Goal: Information Seeking & Learning: Learn about a topic

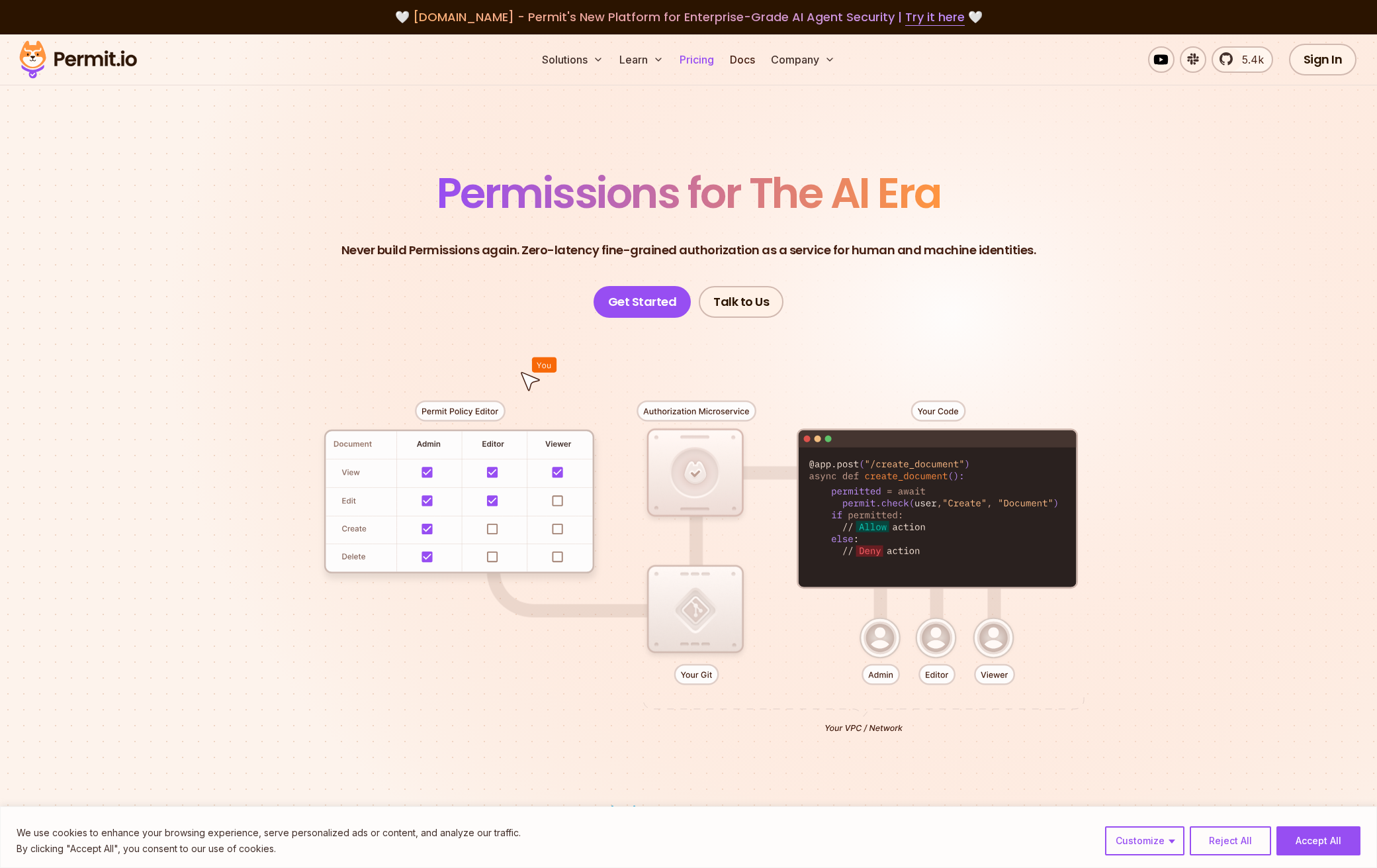
click at [700, 60] on link "Pricing" at bounding box center [697, 60] width 45 height 26
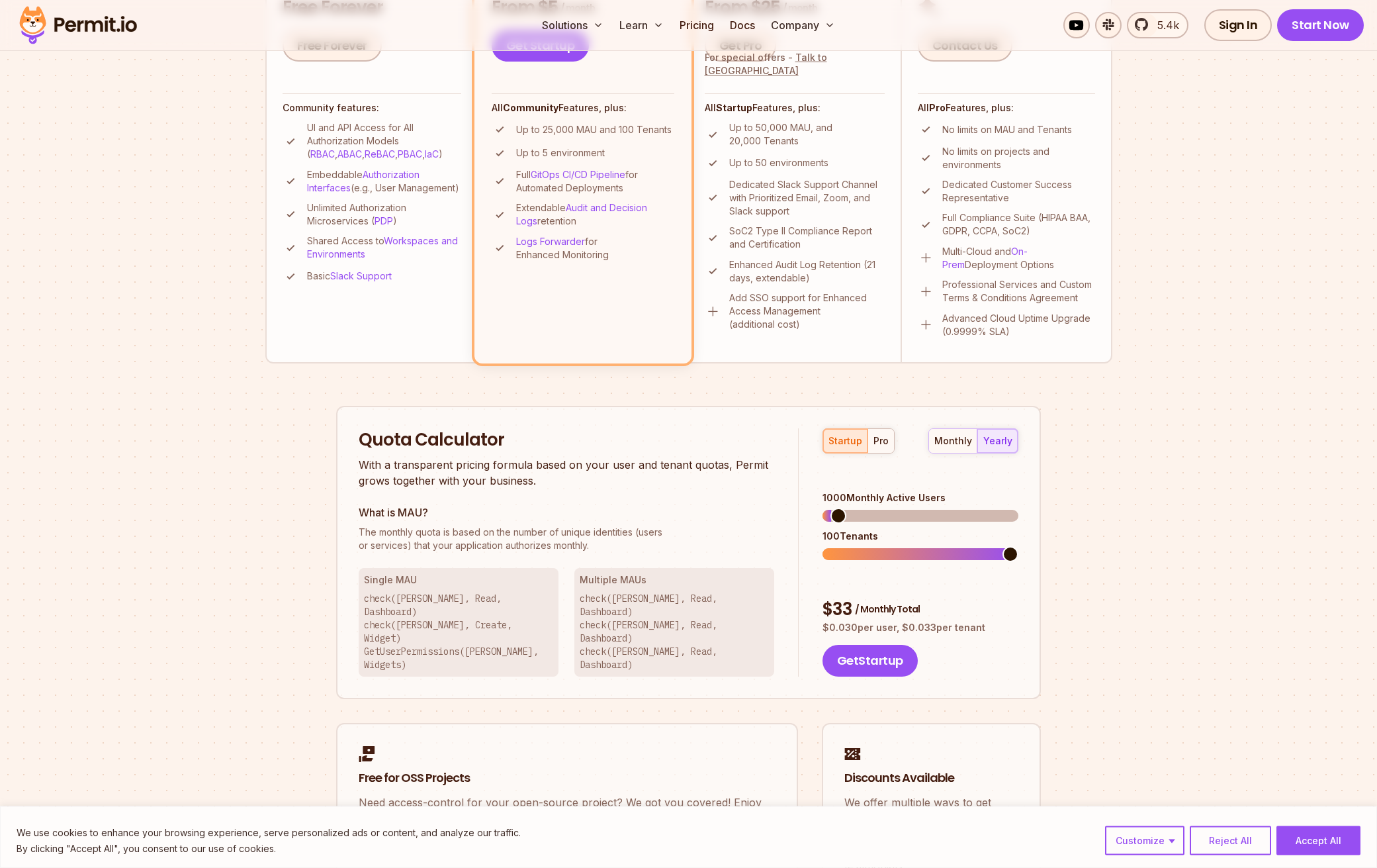
scroll to position [548, 0]
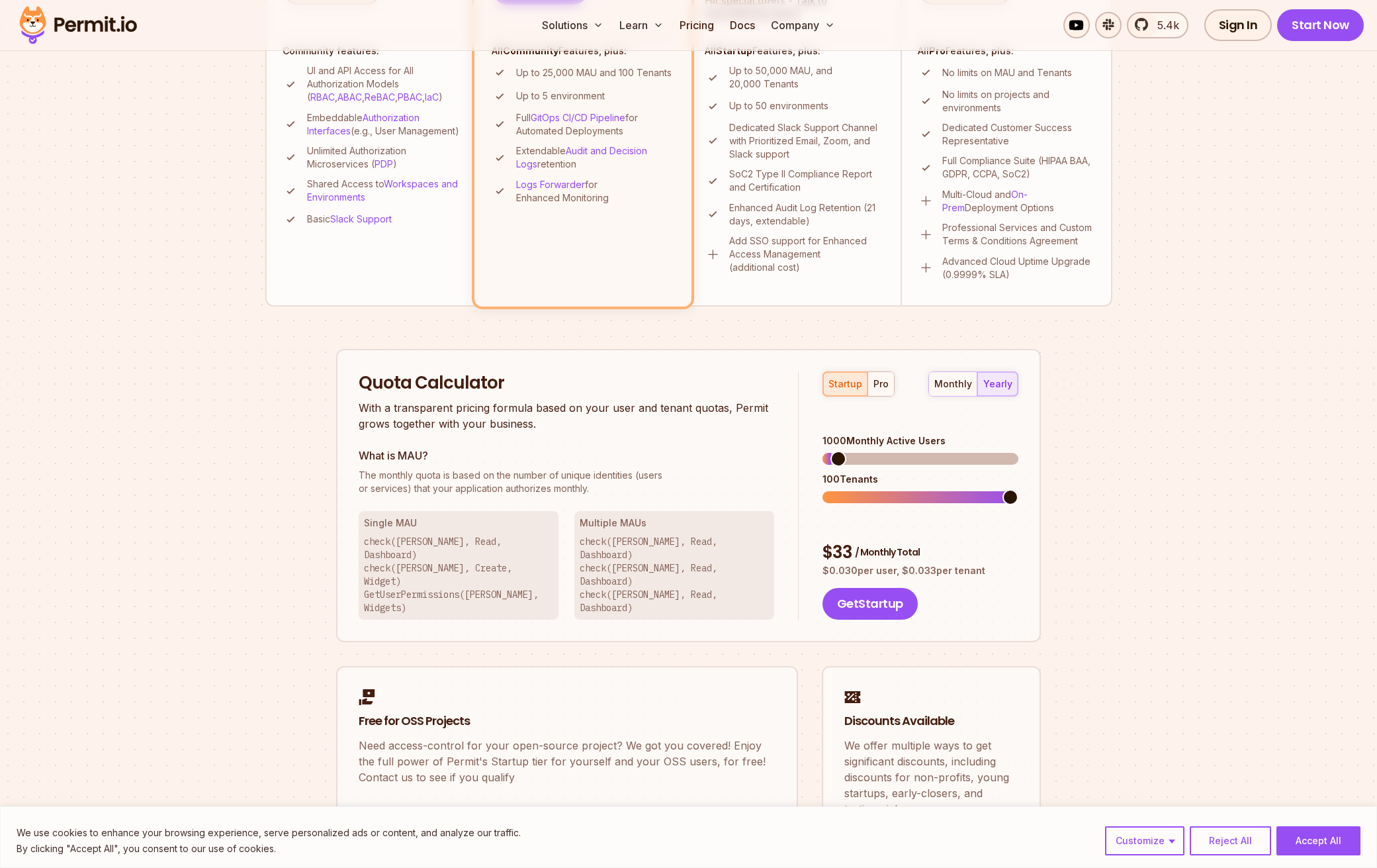
click at [848, 276] on li "Pro Ideal for larger applications with enterprise needs. Pay only for active us…" at bounding box center [795, 55] width 212 height 501
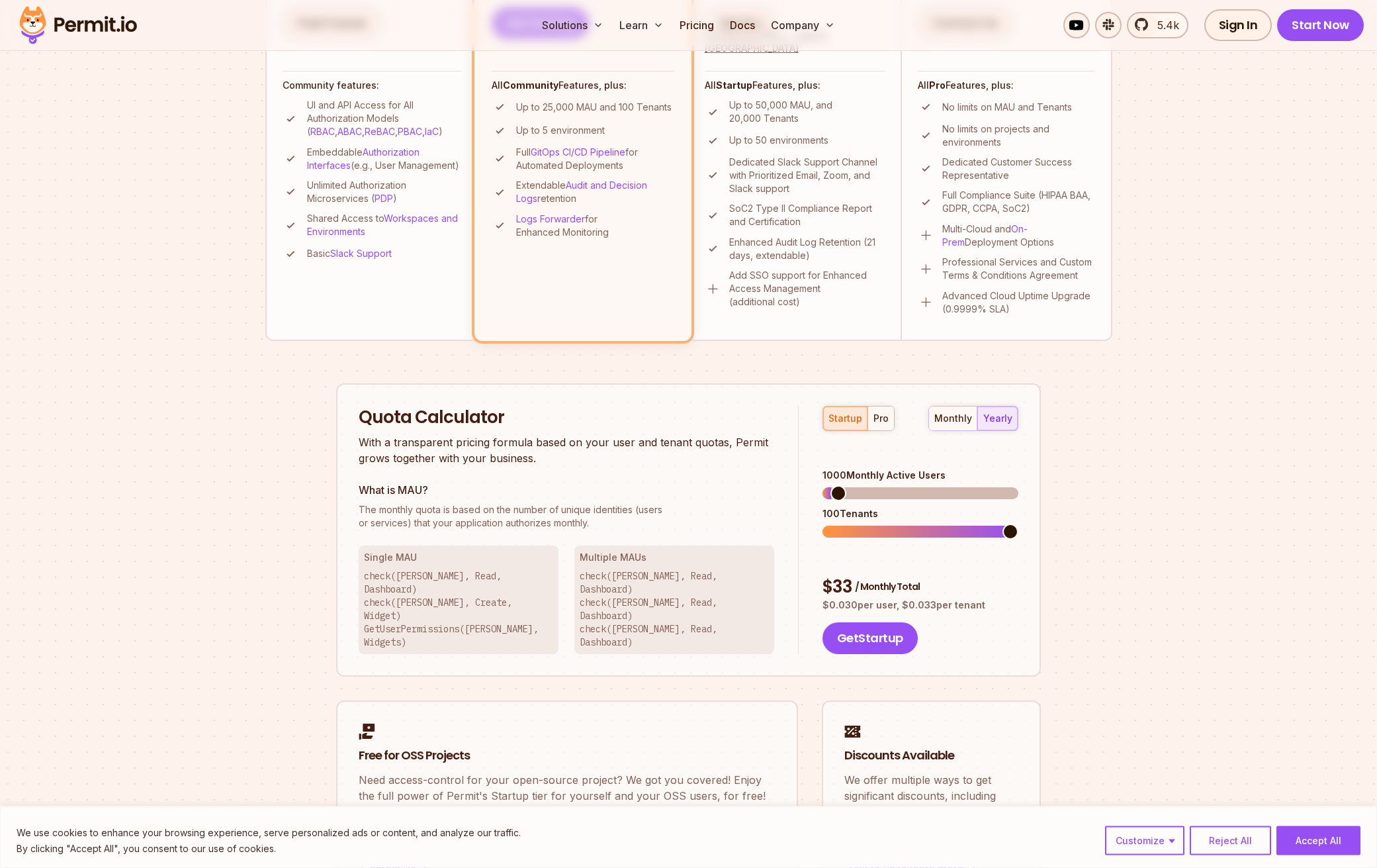
scroll to position [183, 0]
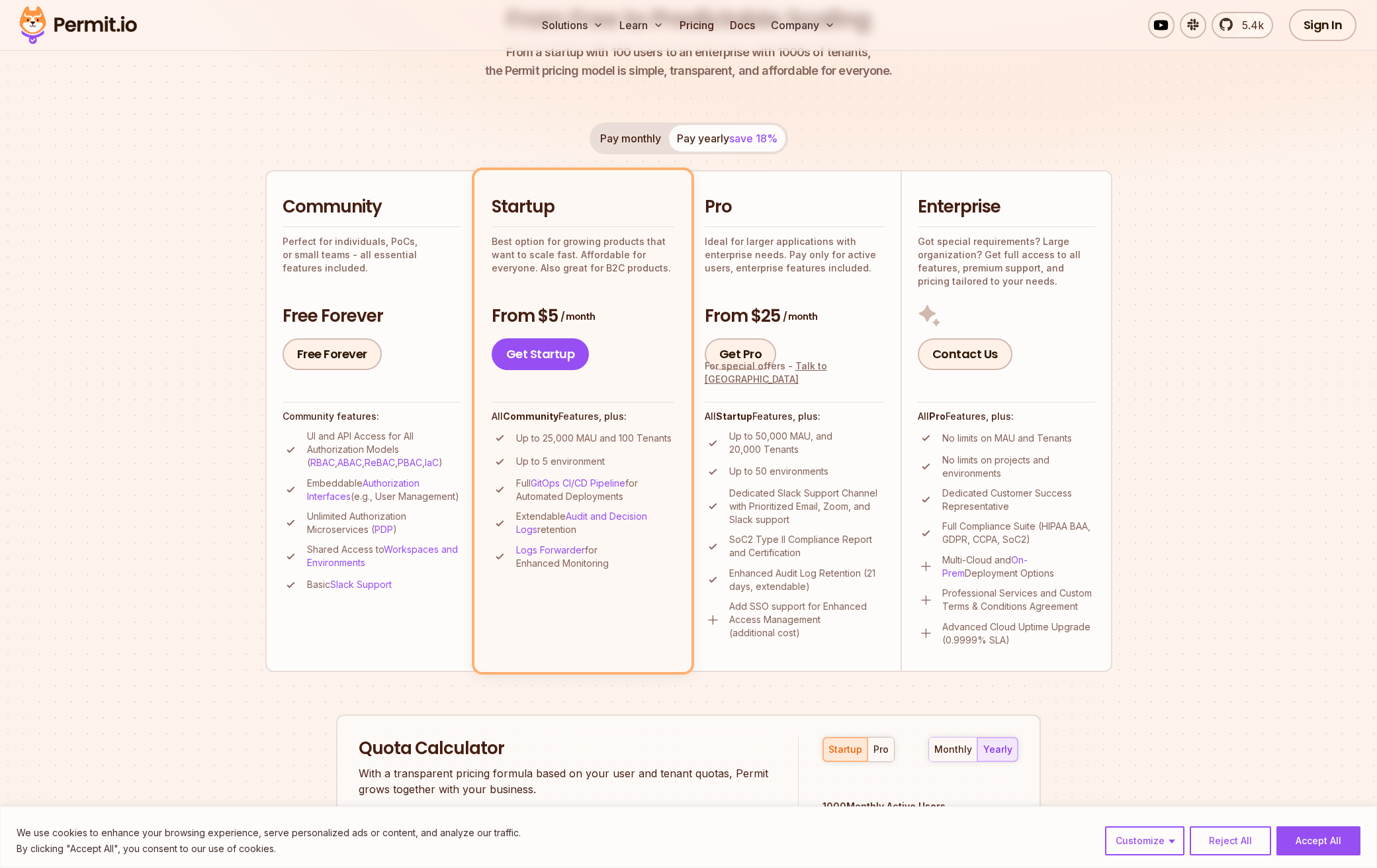
click at [731, 200] on h2 "Pro" at bounding box center [795, 207] width 180 height 24
click at [721, 209] on h2 "Pro" at bounding box center [795, 207] width 180 height 24
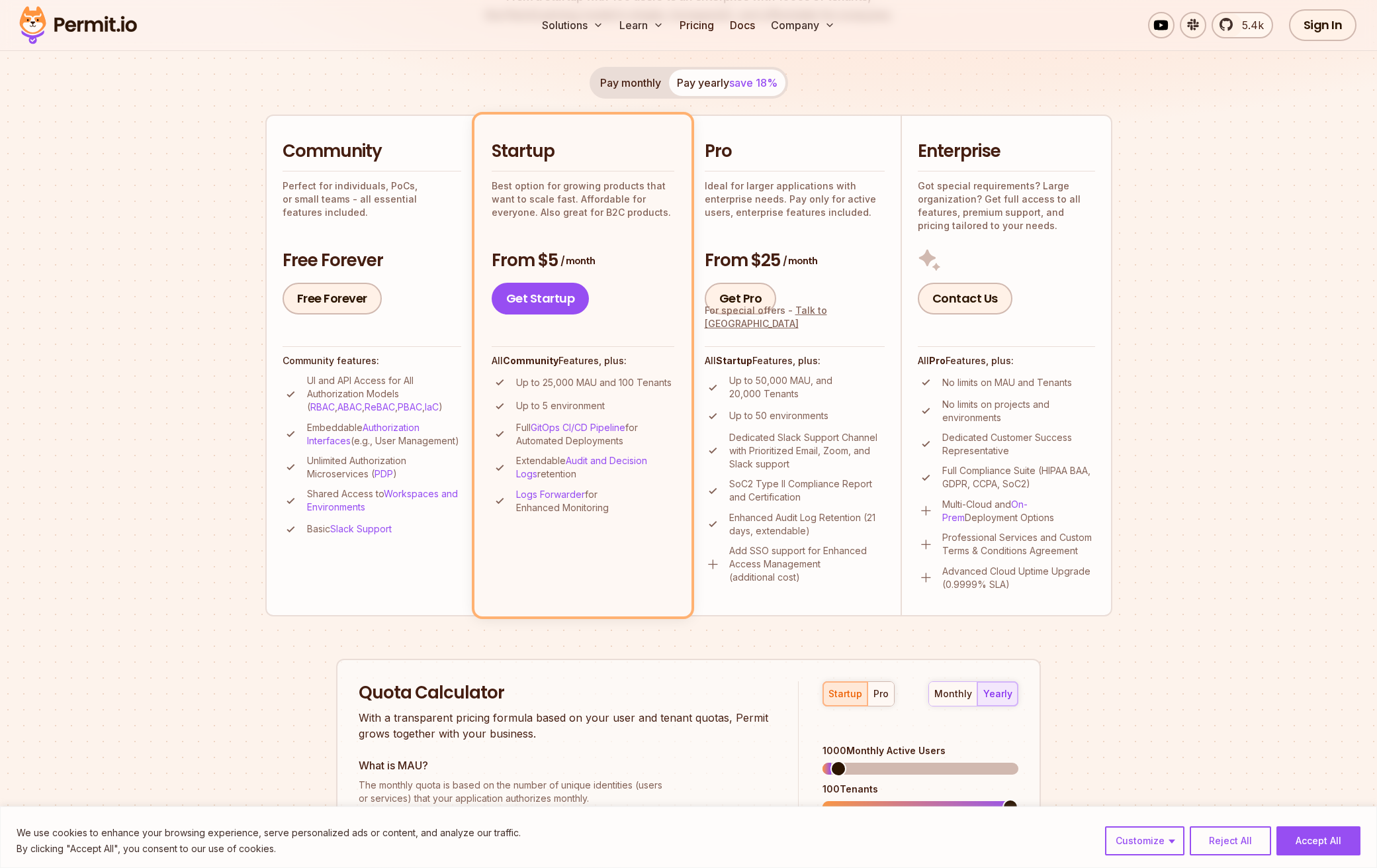
scroll to position [274, 0]
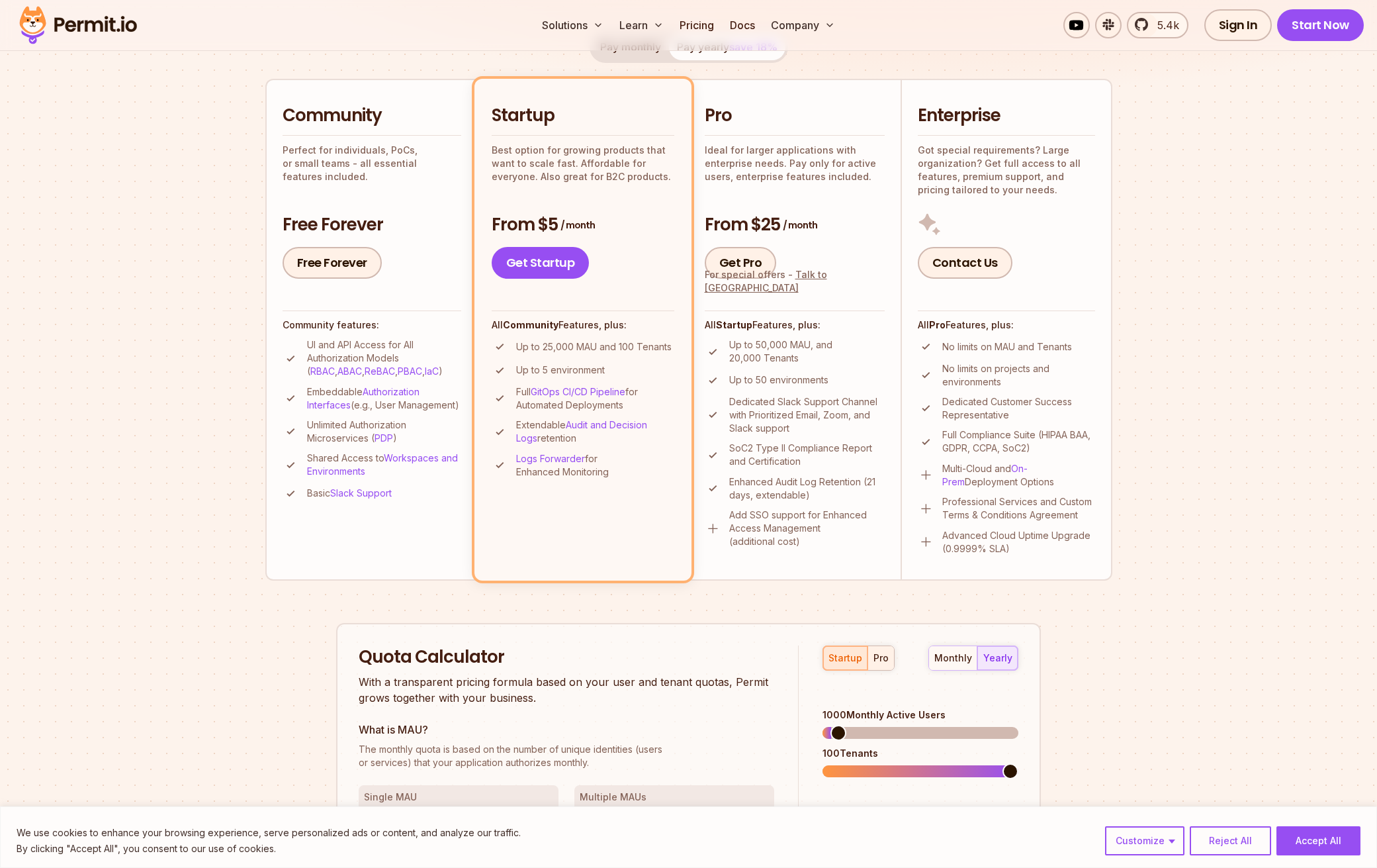
click at [876, 656] on div "pro" at bounding box center [881, 658] width 15 height 13
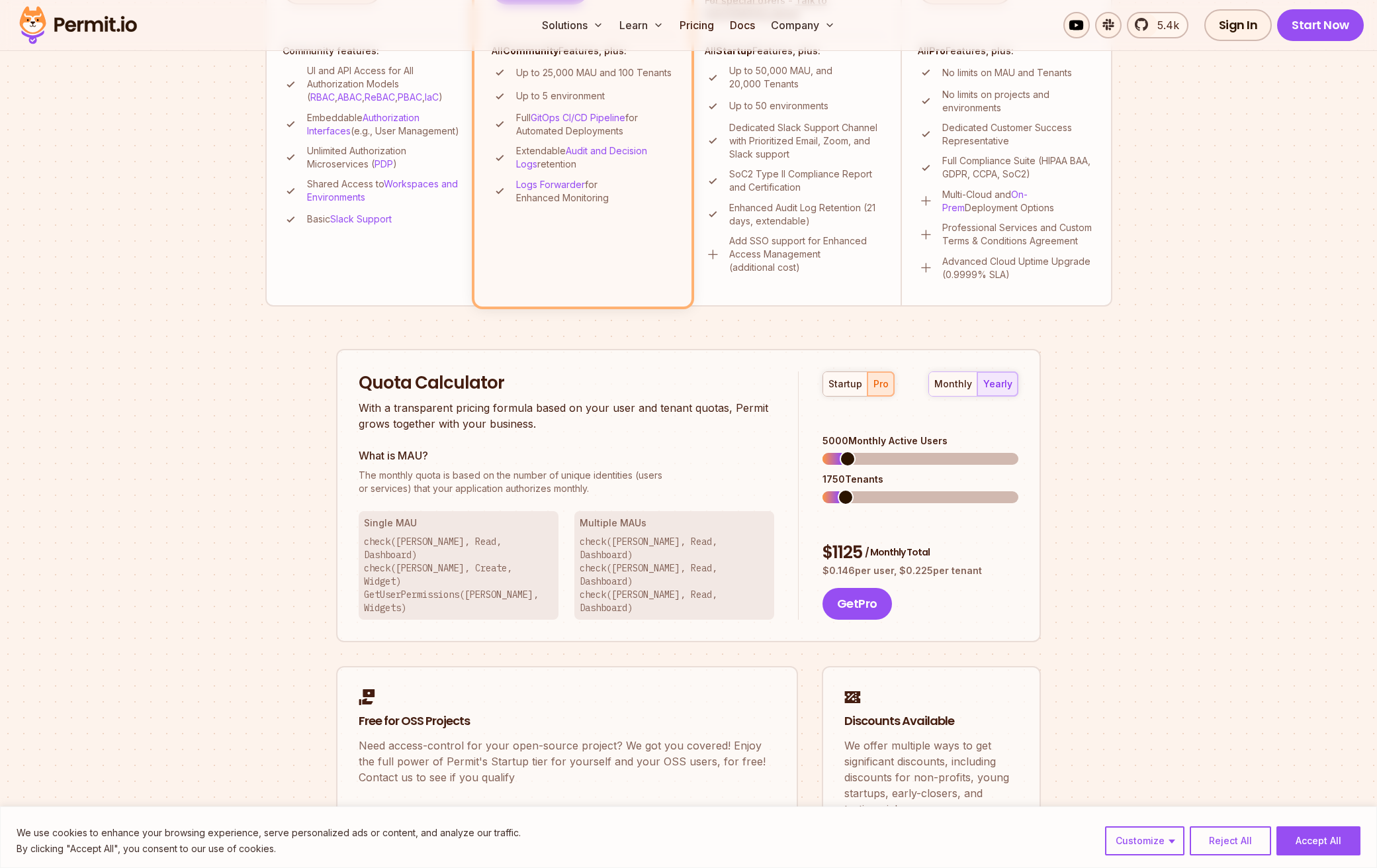
scroll to position [457, 0]
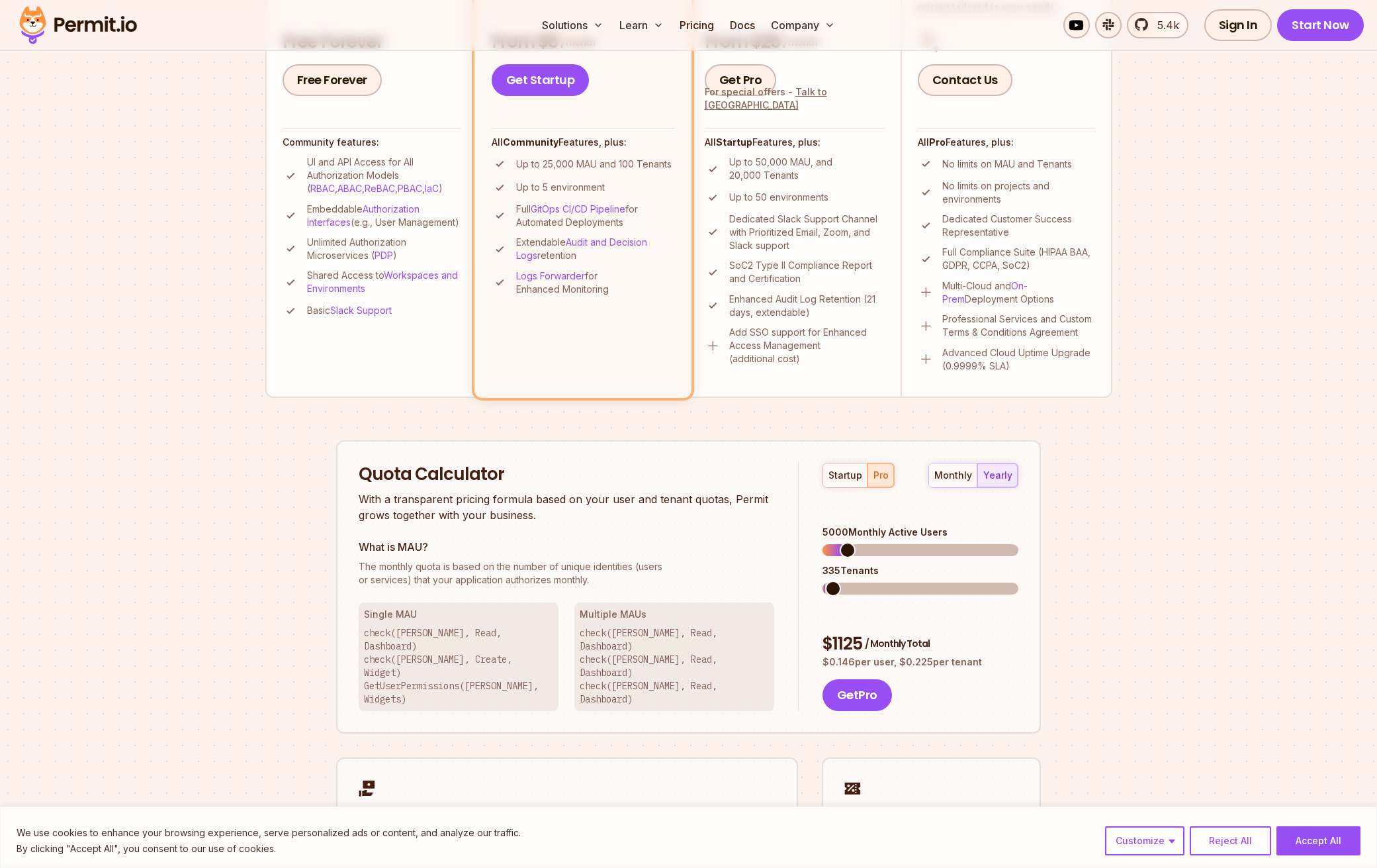
click at [825, 580] on span at bounding box center [832, 587] width 16 height 16
click at [852, 542] on span at bounding box center [857, 549] width 16 height 16
click at [838, 580] on span at bounding box center [844, 587] width 16 height 16
click at [838, 542] on span at bounding box center [844, 549] width 16 height 16
click at [828, 580] on span at bounding box center [834, 587] width 16 height 16
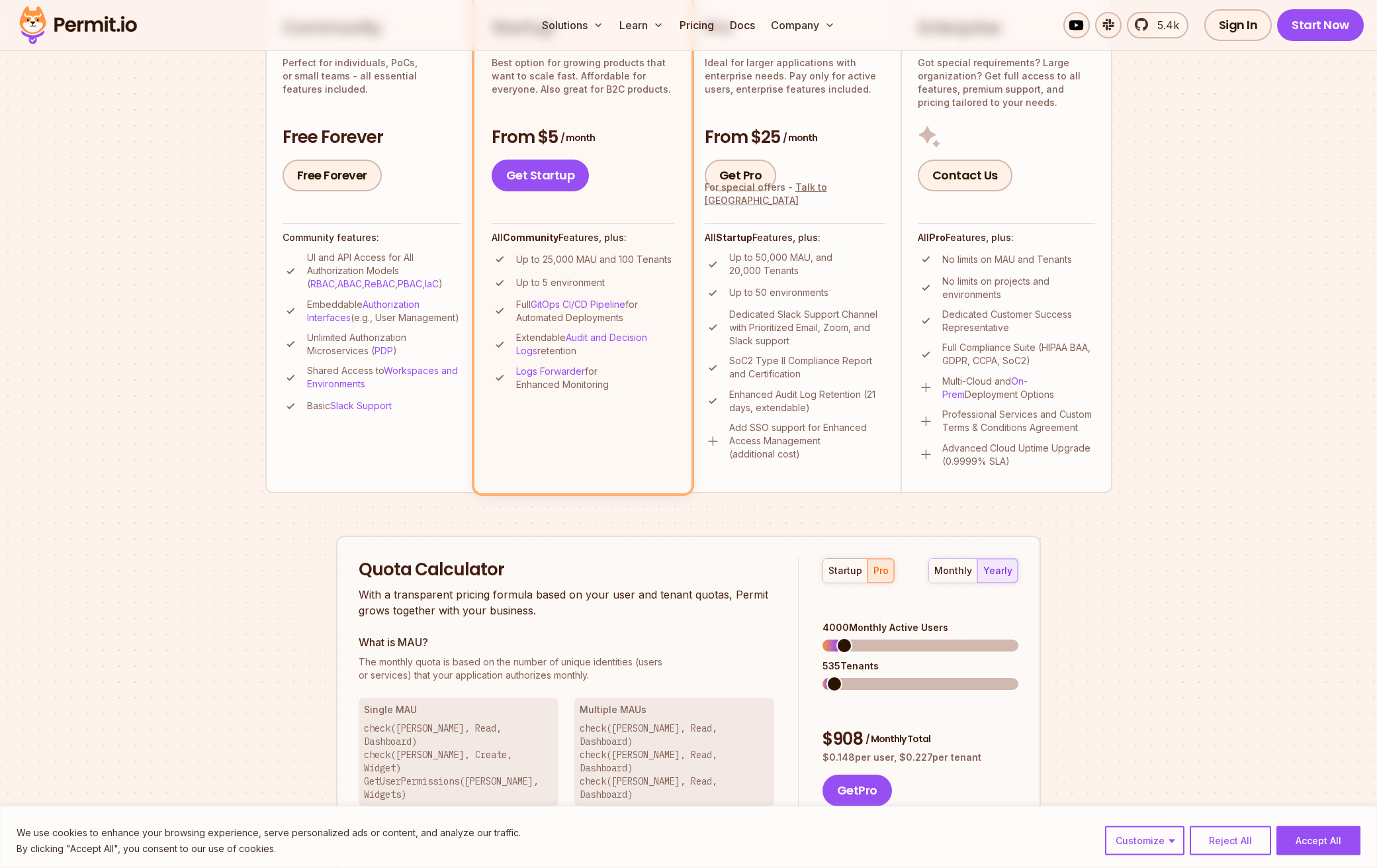
scroll to position [0, 0]
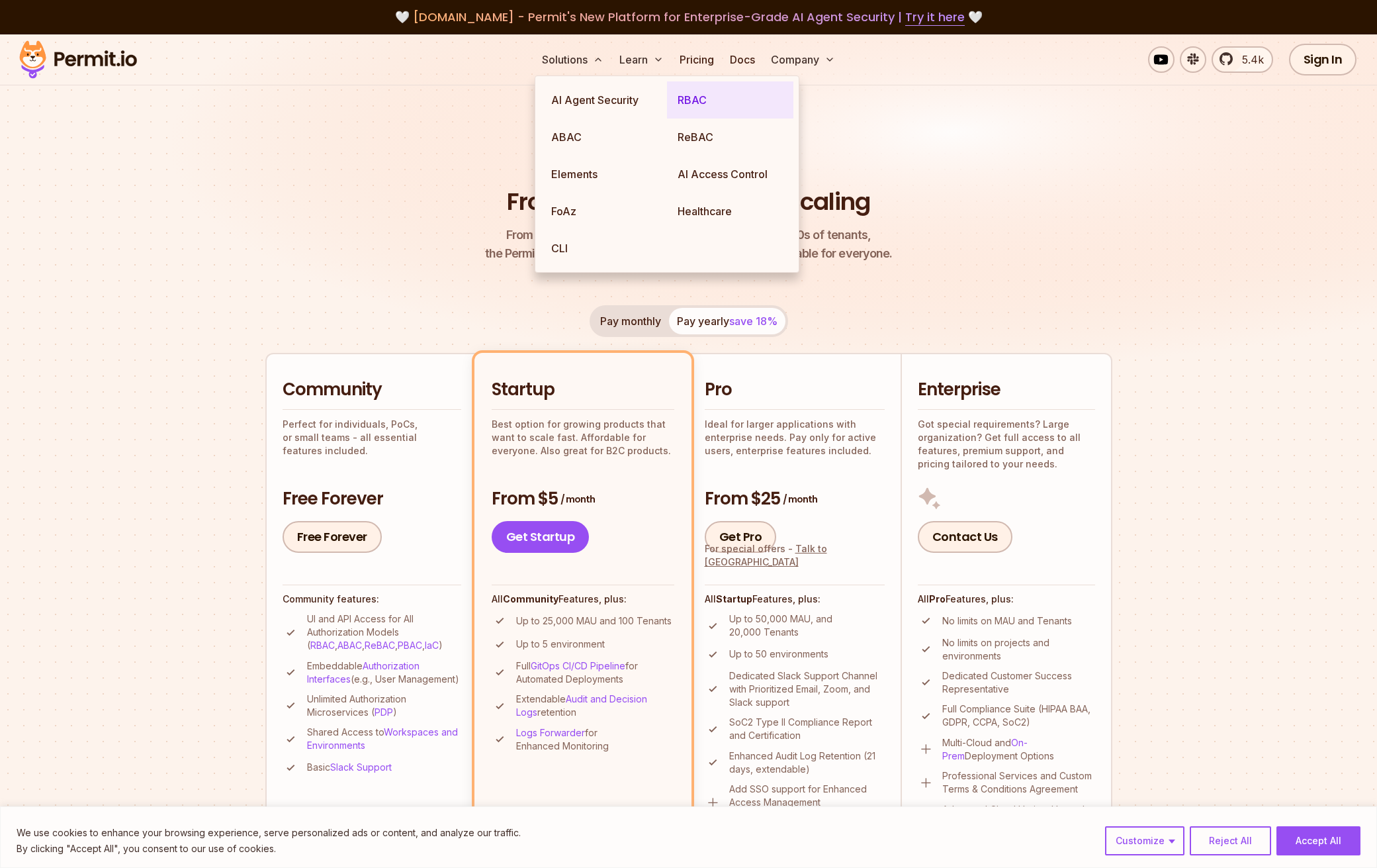
click at [686, 96] on link "RBAC" at bounding box center [730, 99] width 127 height 37
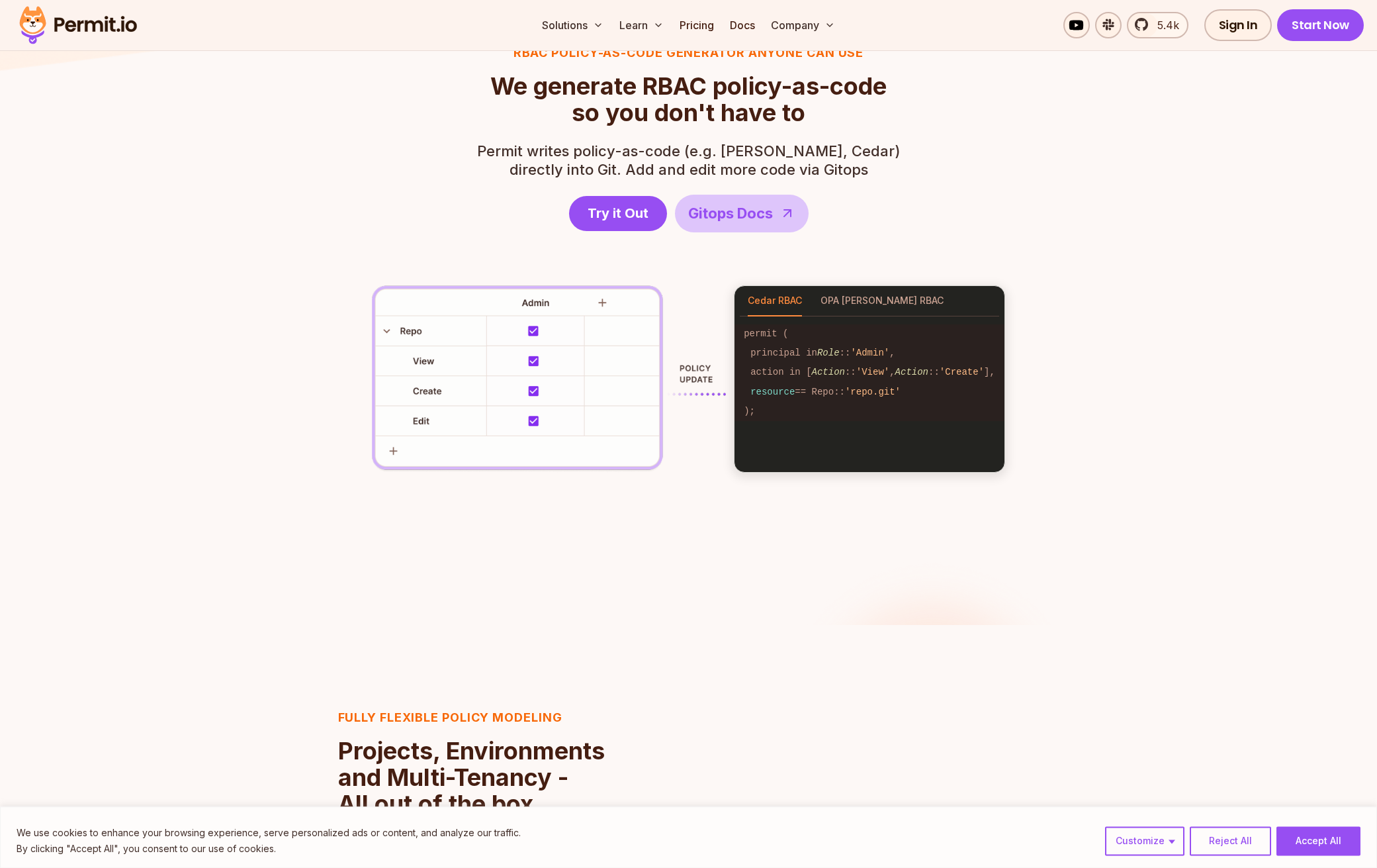
scroll to position [1918, 0]
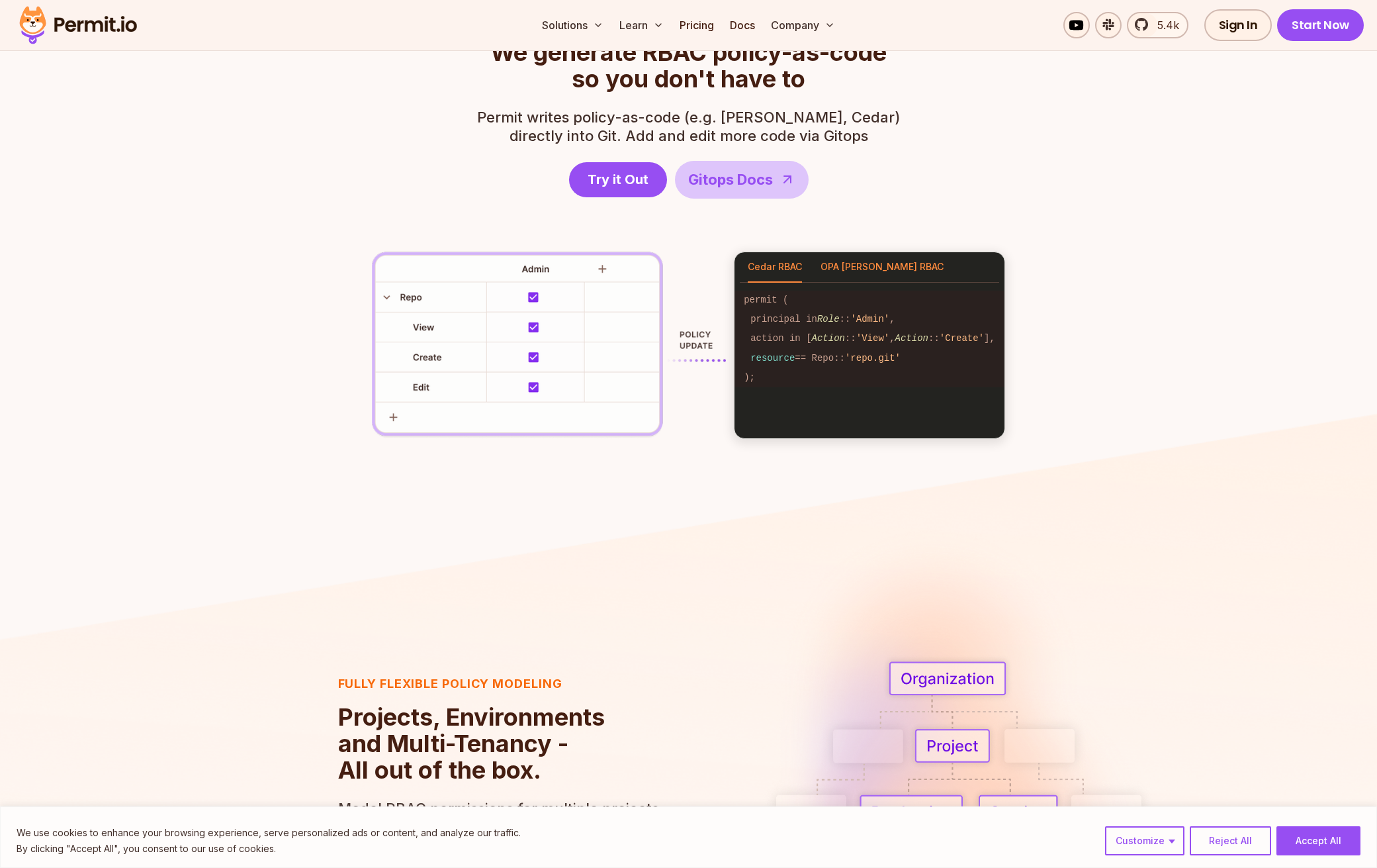
click at [852, 263] on button "OPA [PERSON_NAME] RBAC" at bounding box center [882, 267] width 123 height 31
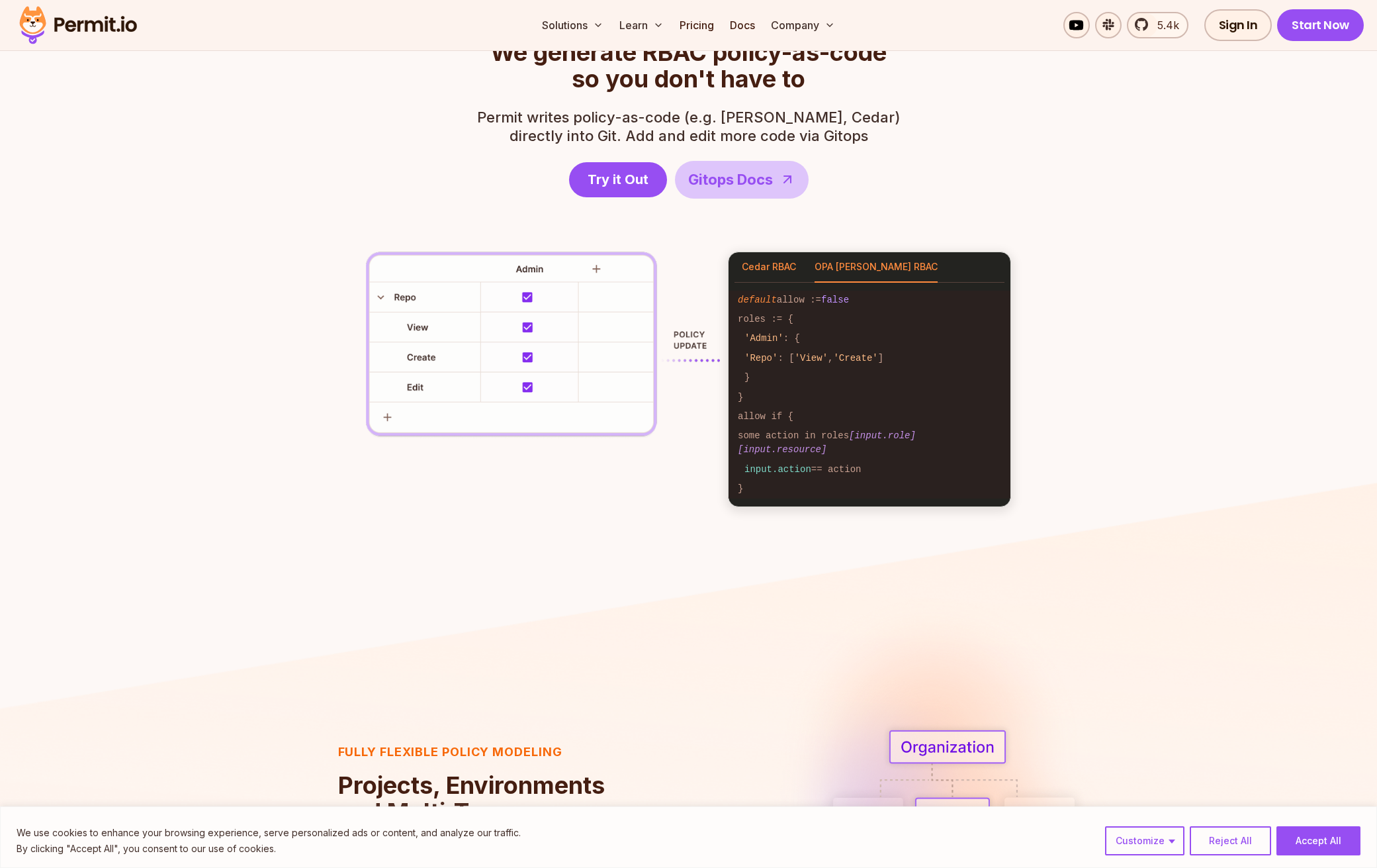
click at [749, 270] on button "Cedar RBAC" at bounding box center [770, 267] width 55 height 31
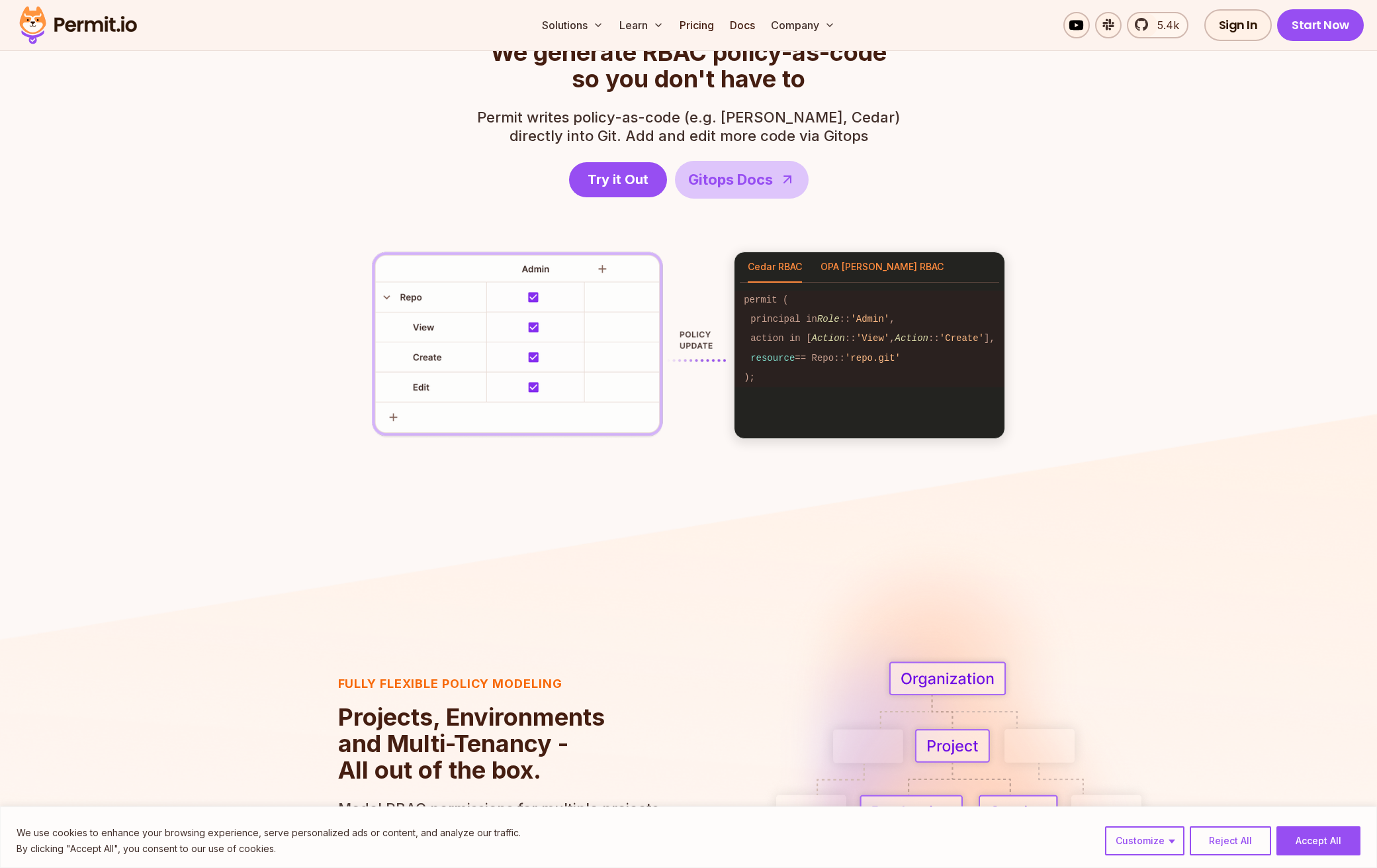
click at [822, 259] on button "OPA [PERSON_NAME] RBAC" at bounding box center [882, 267] width 123 height 31
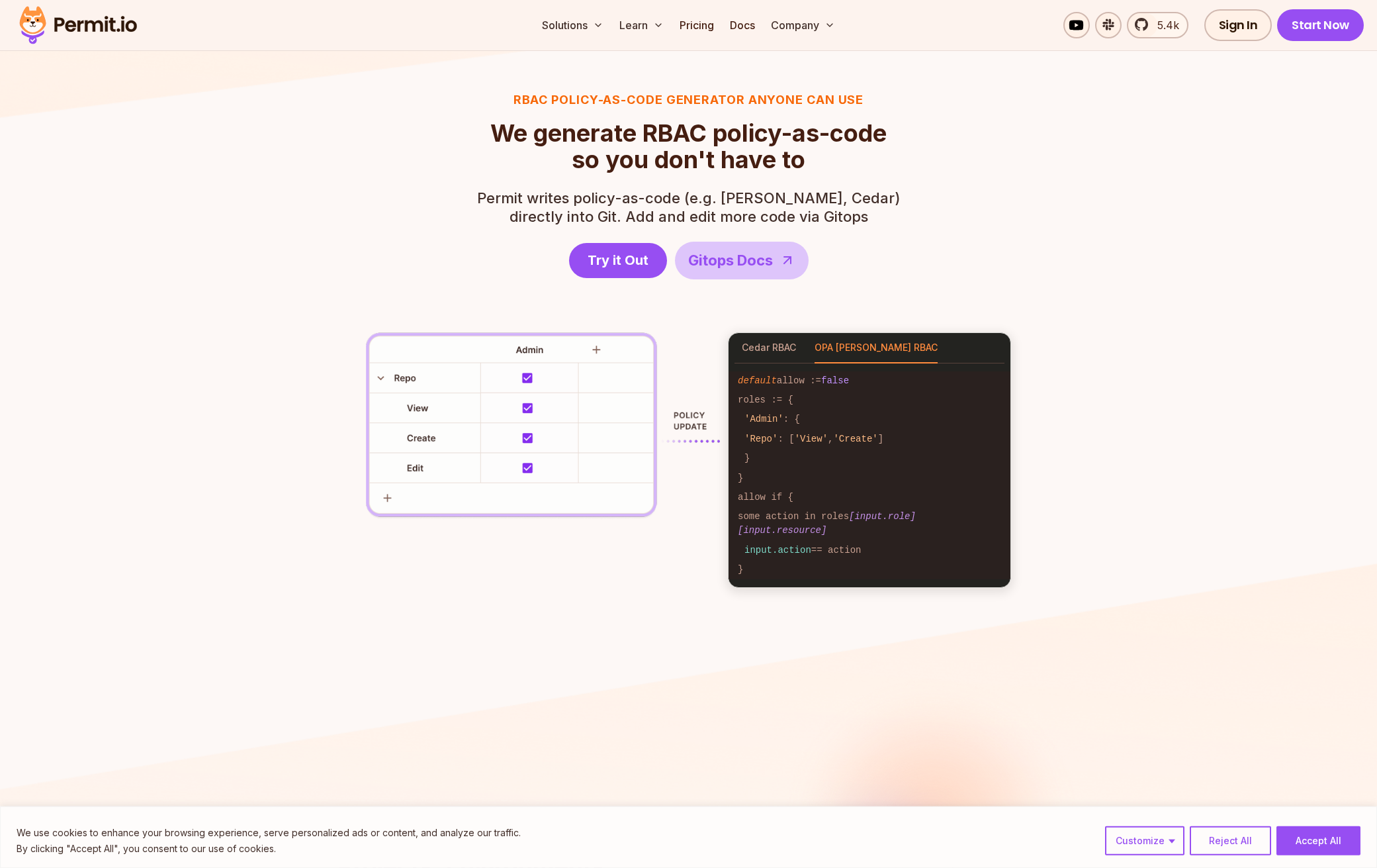
scroll to position [1735, 0]
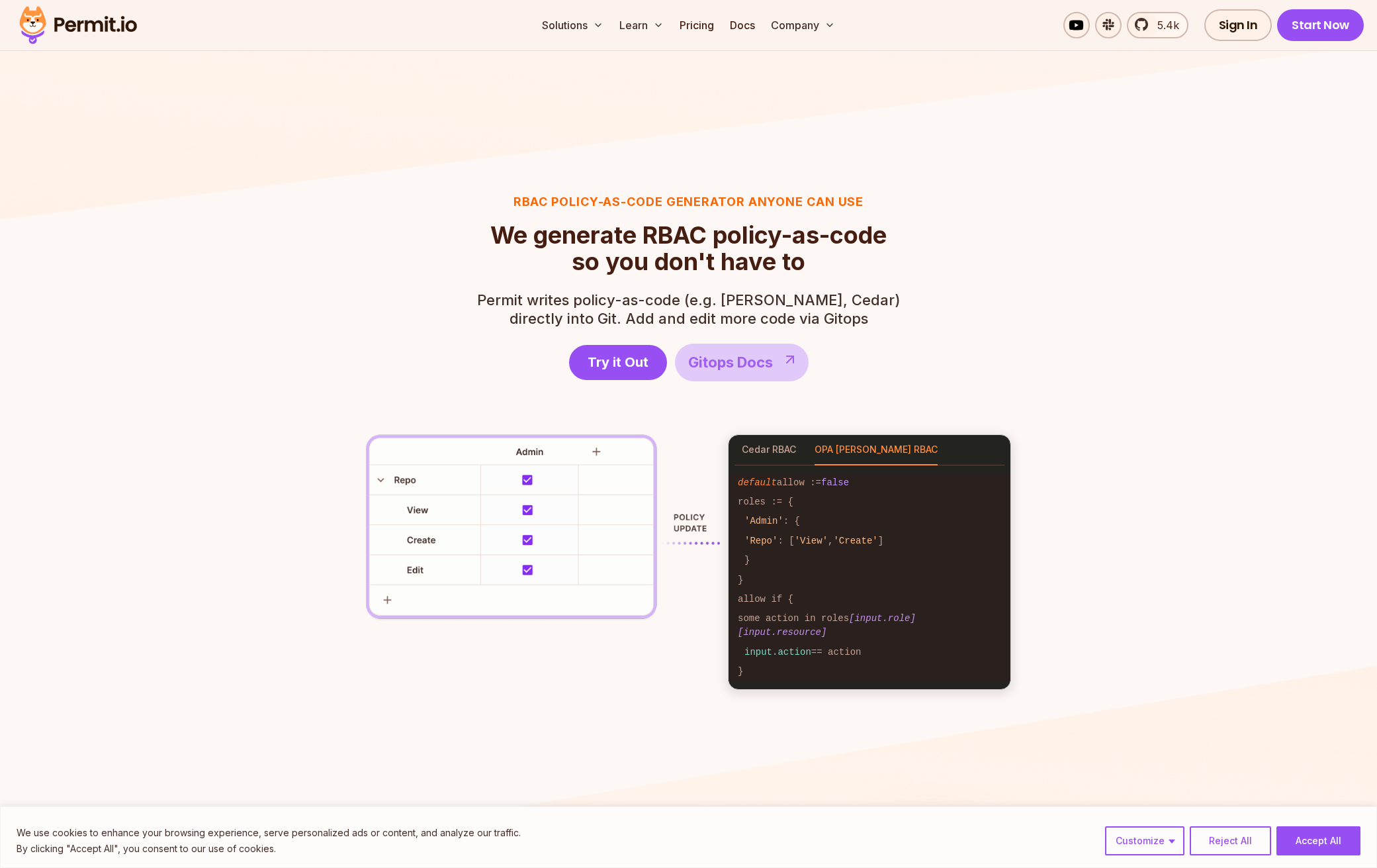
click at [726, 370] on span "Gitops Docs" at bounding box center [731, 362] width 84 height 22
click at [765, 444] on button "Cedar RBAC" at bounding box center [770, 449] width 55 height 31
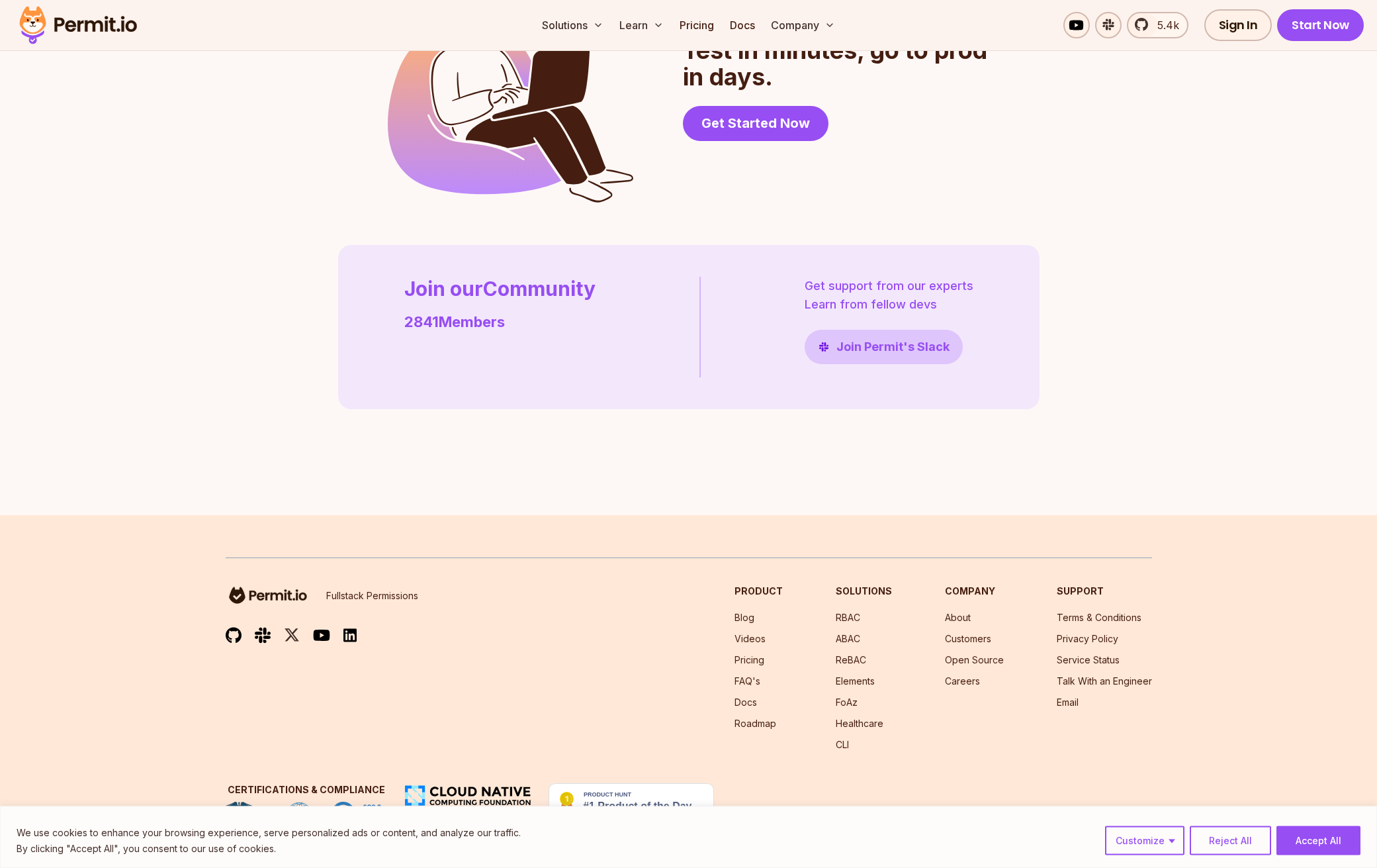
scroll to position [3708, 0]
